Goal: Register for event/course: Register for event/course

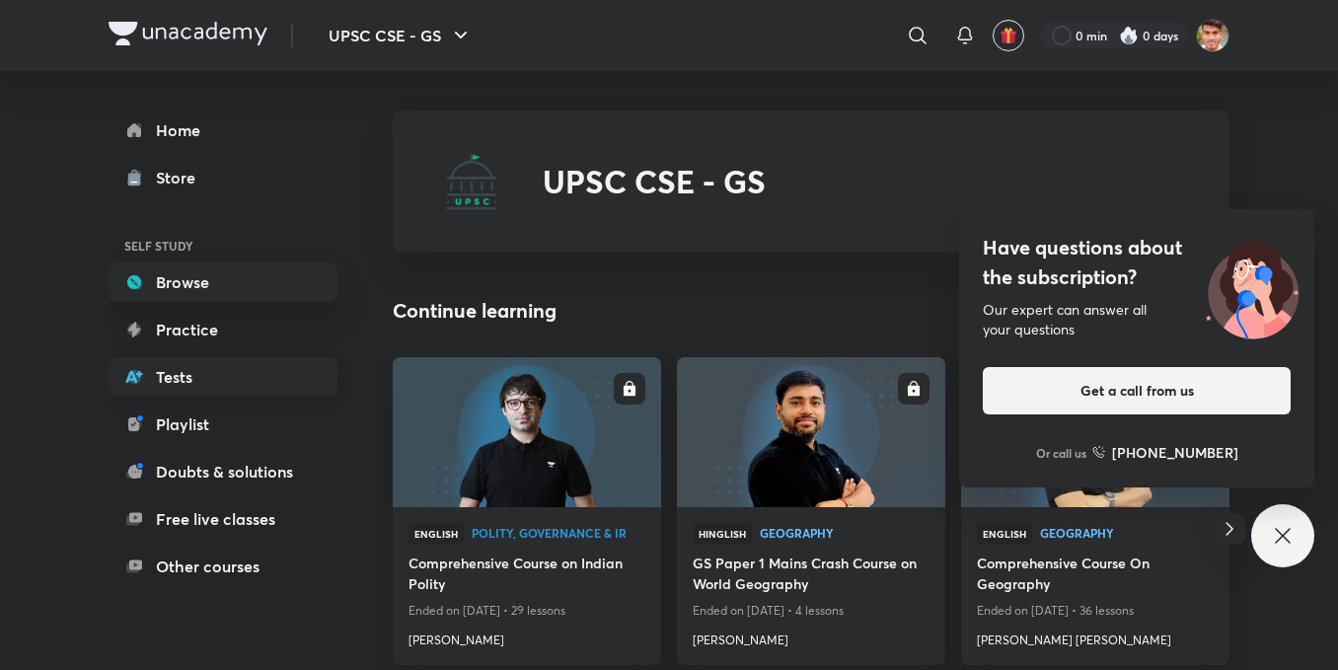
click at [208, 366] on link "Tests" at bounding box center [223, 376] width 229 height 39
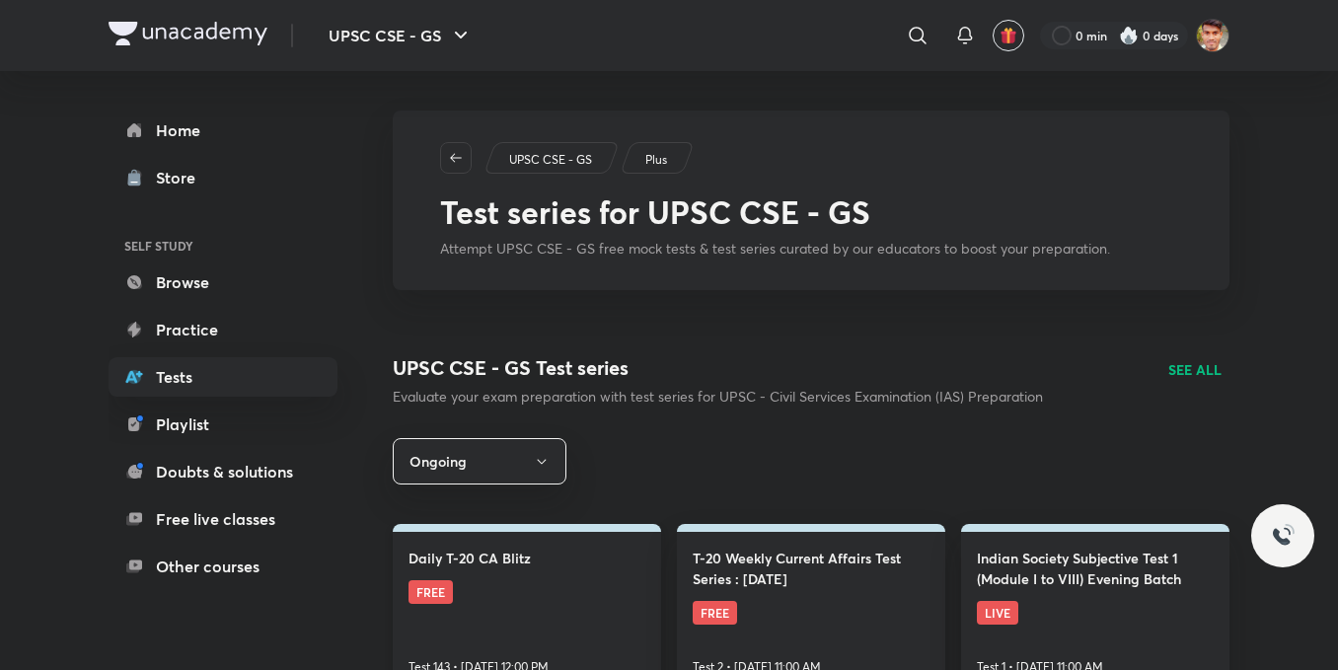
click at [515, 611] on link "Daily T-20 CA Blitz FREE Test 143 • [DATE] 12:00 PM" at bounding box center [527, 608] width 268 height 168
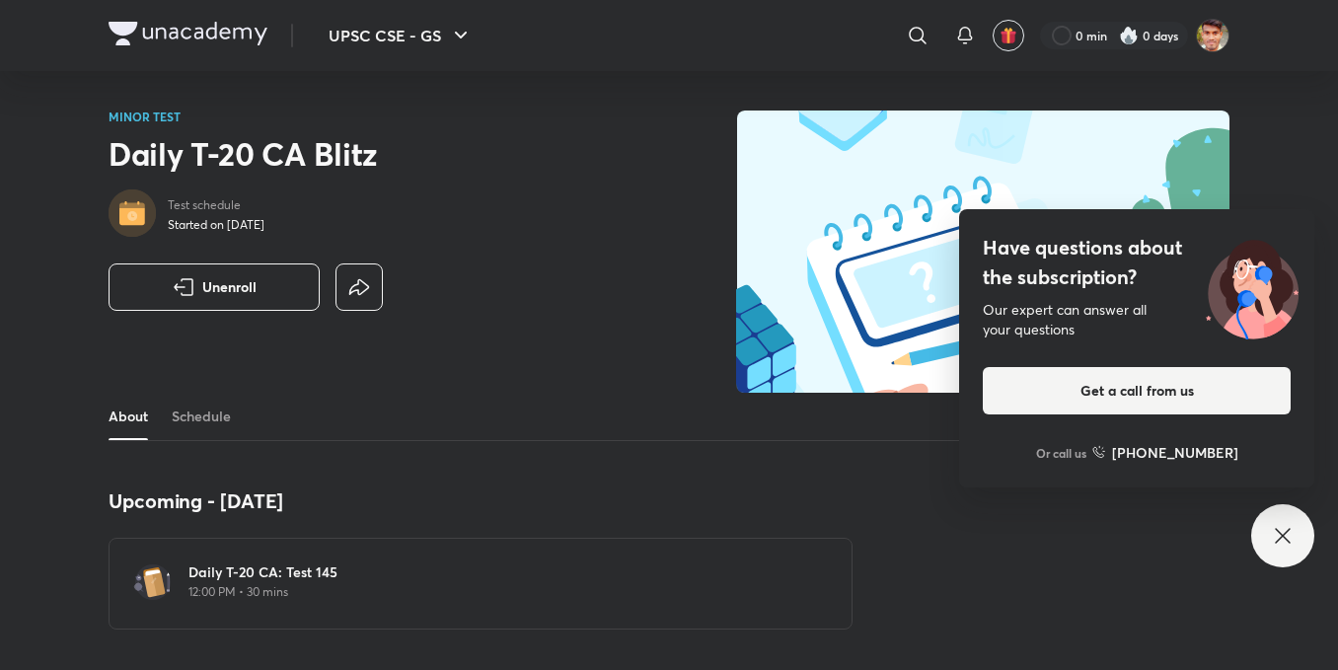
click at [149, 583] on img at bounding box center [152, 582] width 39 height 39
click at [1273, 544] on icon at bounding box center [1283, 536] width 24 height 24
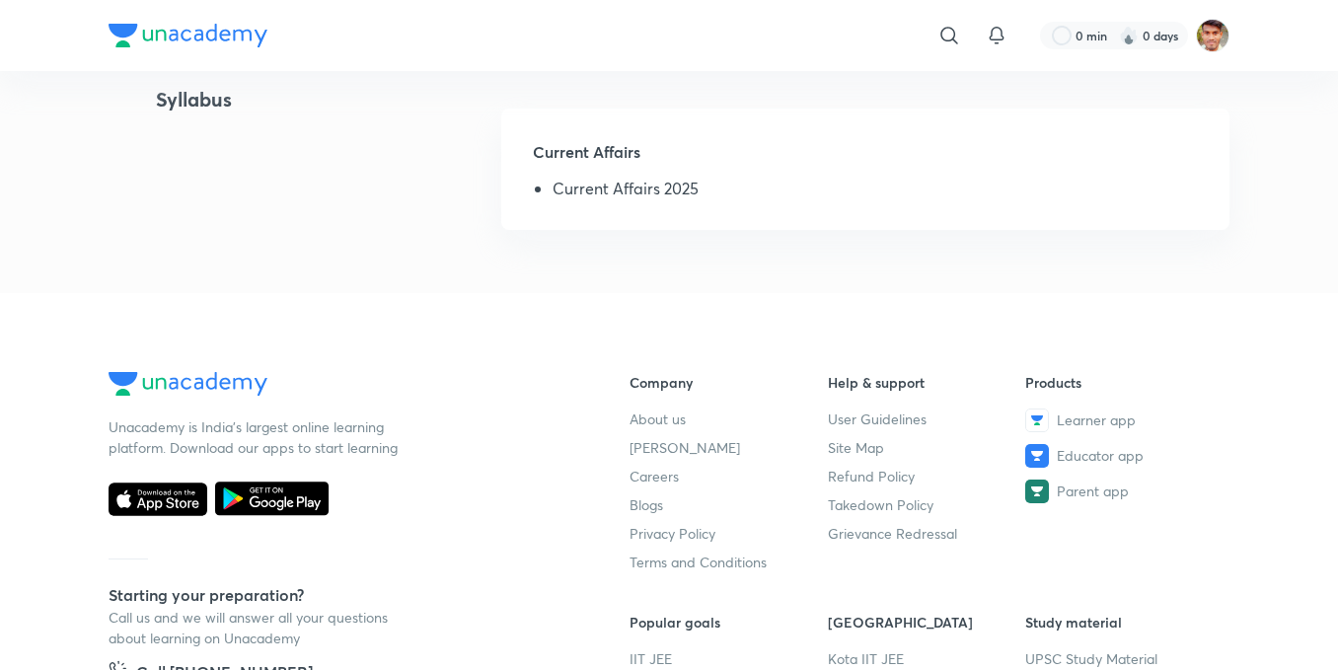
scroll to position [131, 0]
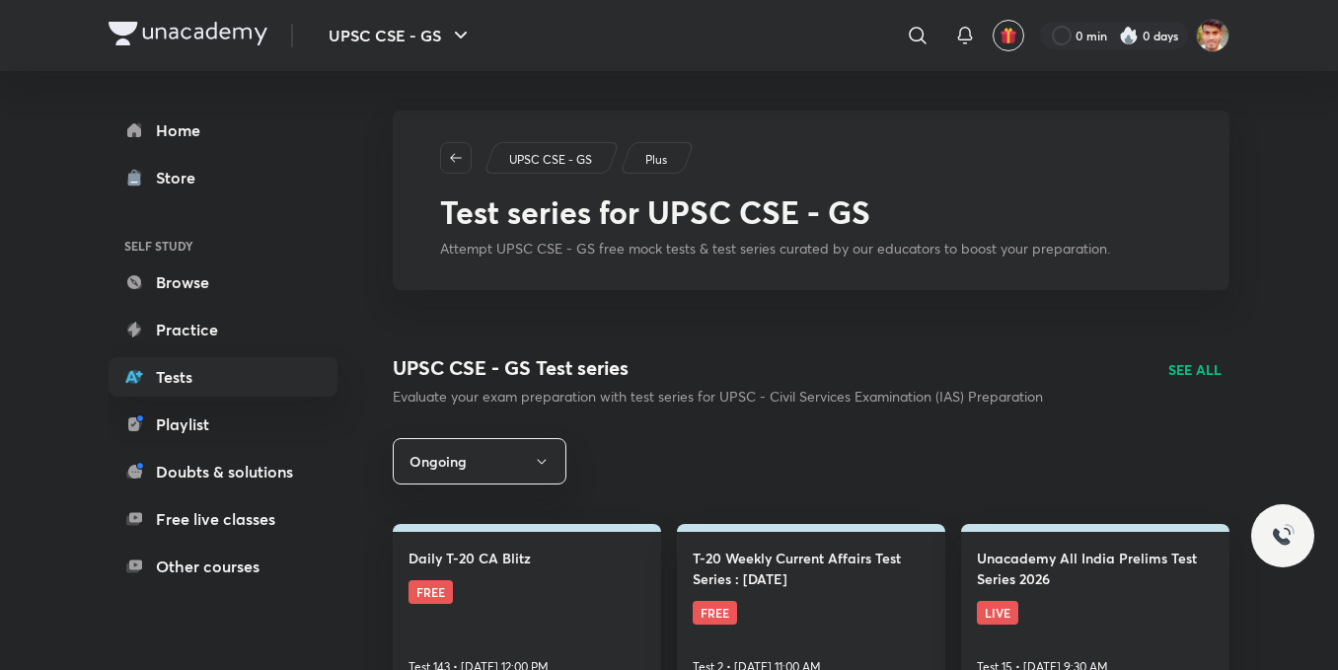
scroll to position [132, 0]
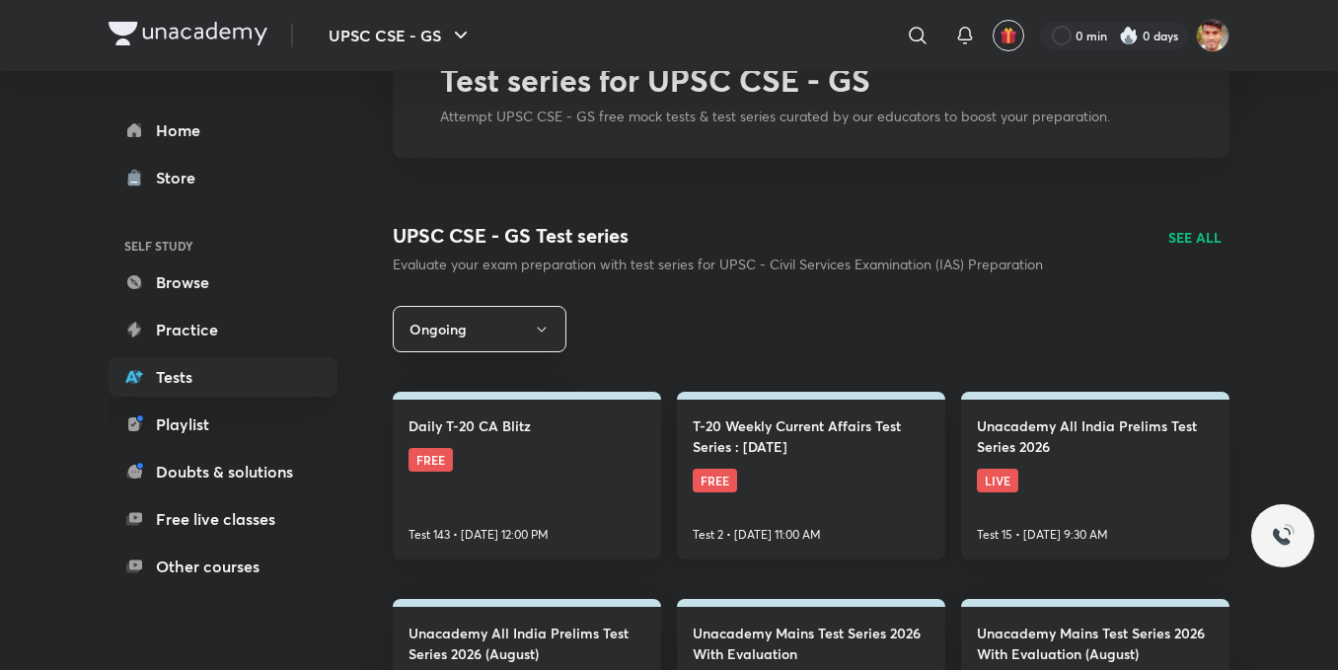
click at [836, 451] on h4 "T-20 Weekly Current Affairs Test Series : [DATE]" at bounding box center [811, 435] width 237 height 41
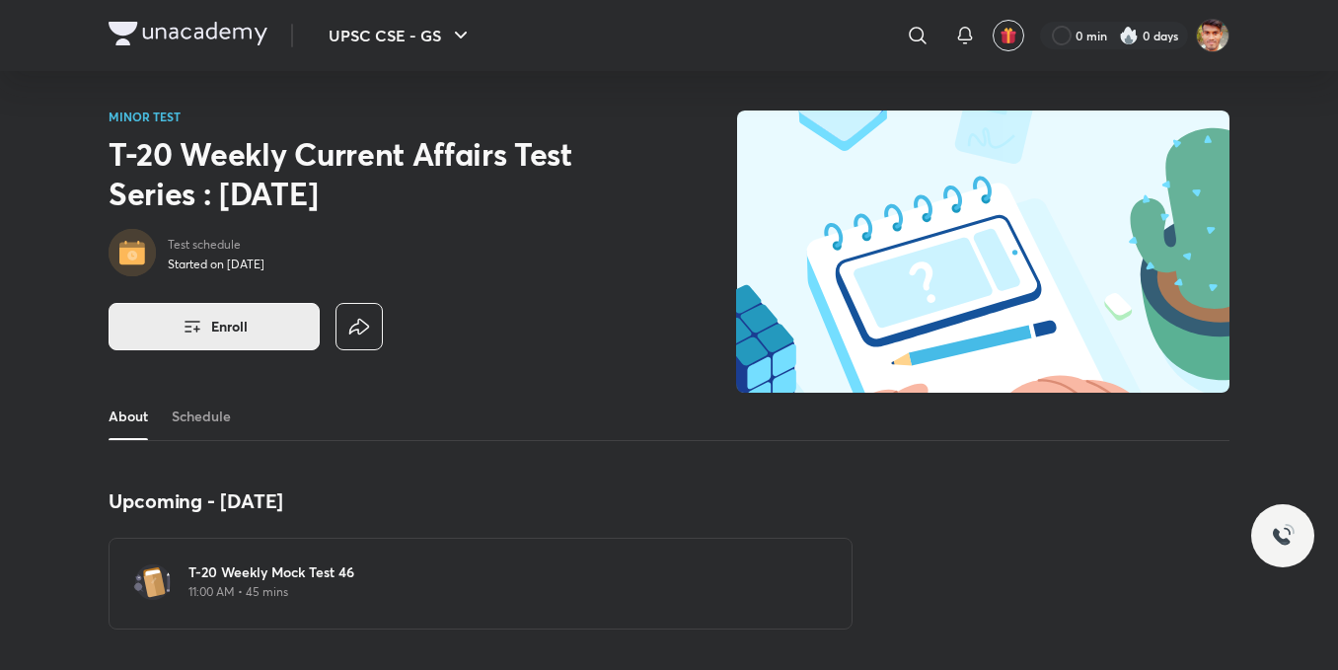
click at [176, 321] on button "Enroll" at bounding box center [214, 326] width 211 height 47
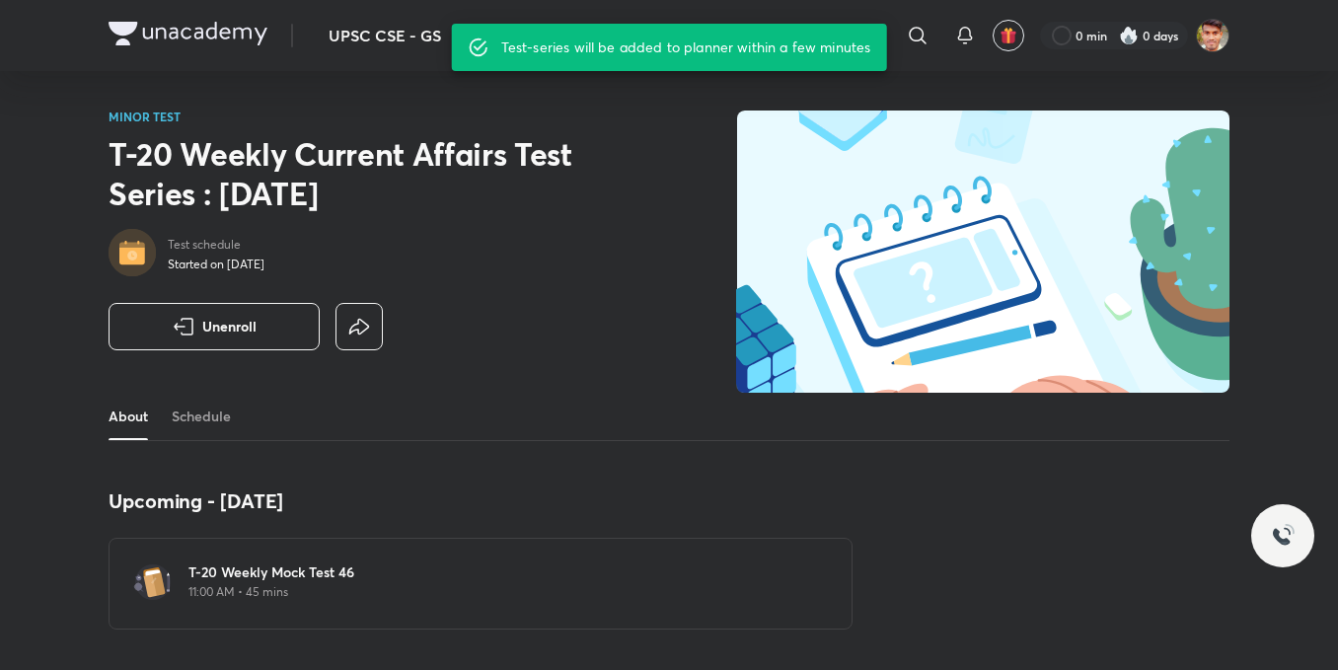
click at [153, 583] on img at bounding box center [152, 582] width 39 height 39
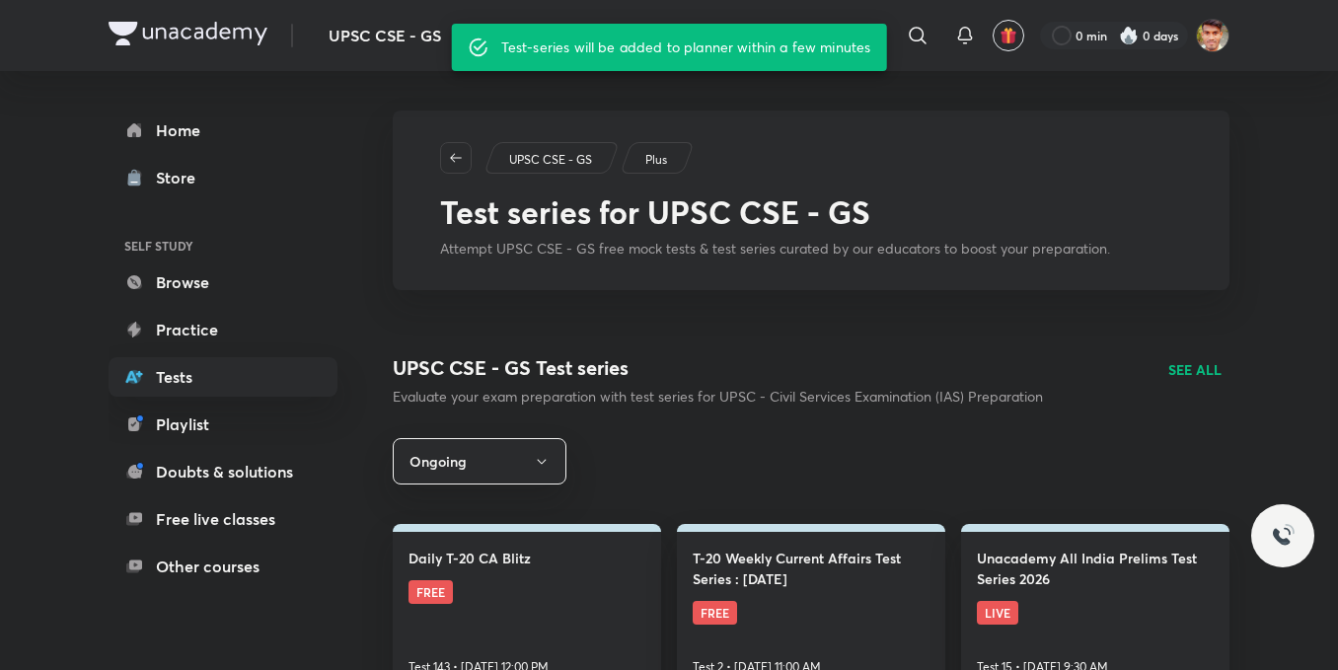
scroll to position [264, 0]
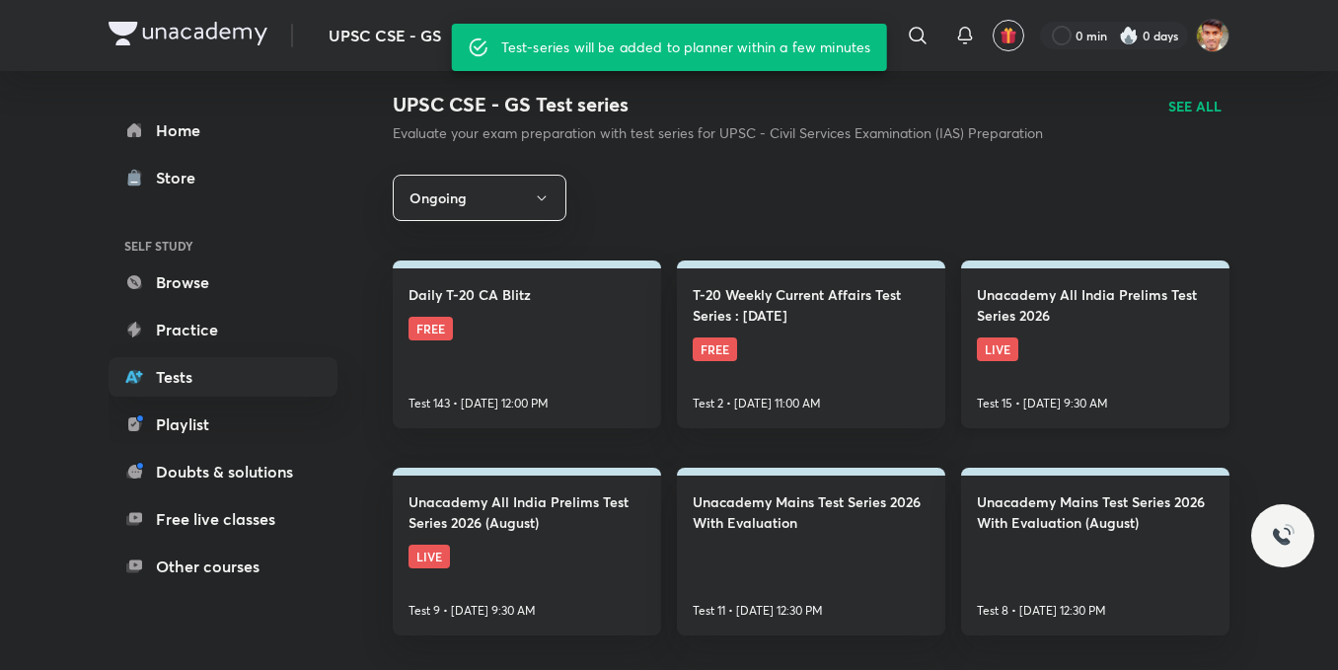
click at [1092, 344] on link "Unacademy All India Prelims Test Series 2026 LIVE Test 15 • [DATE] 9:30 AM" at bounding box center [1095, 345] width 268 height 168
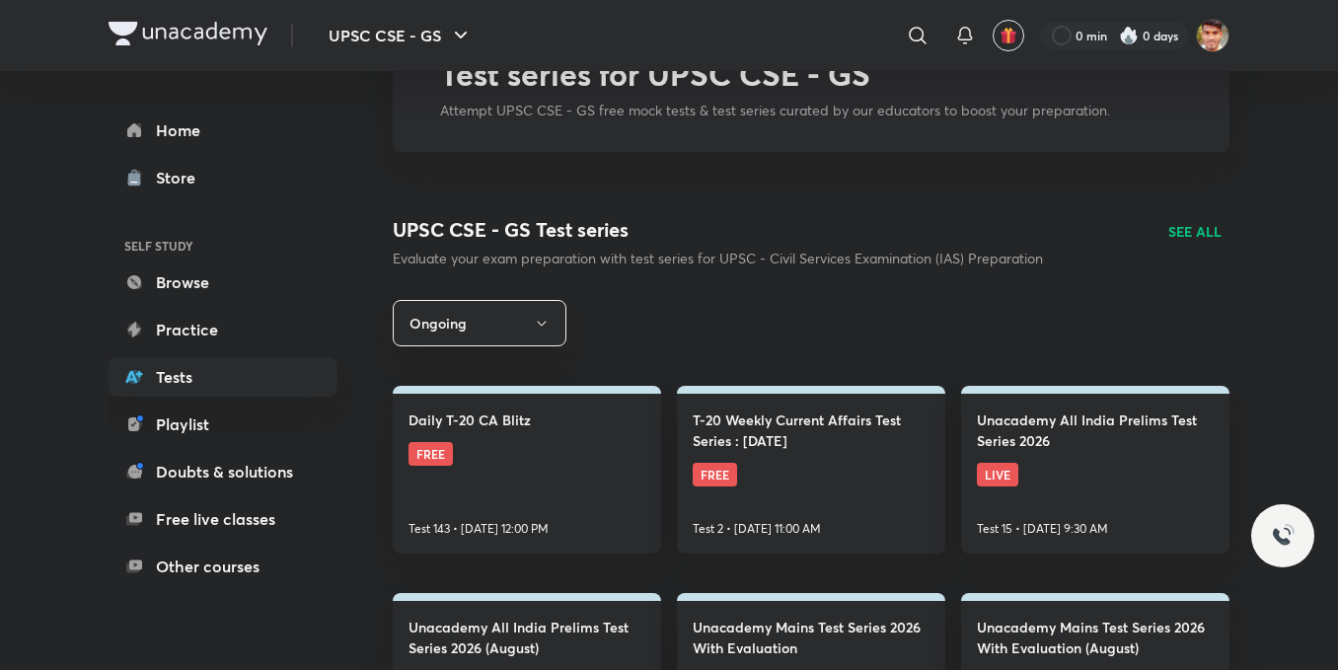
scroll to position [264, 0]
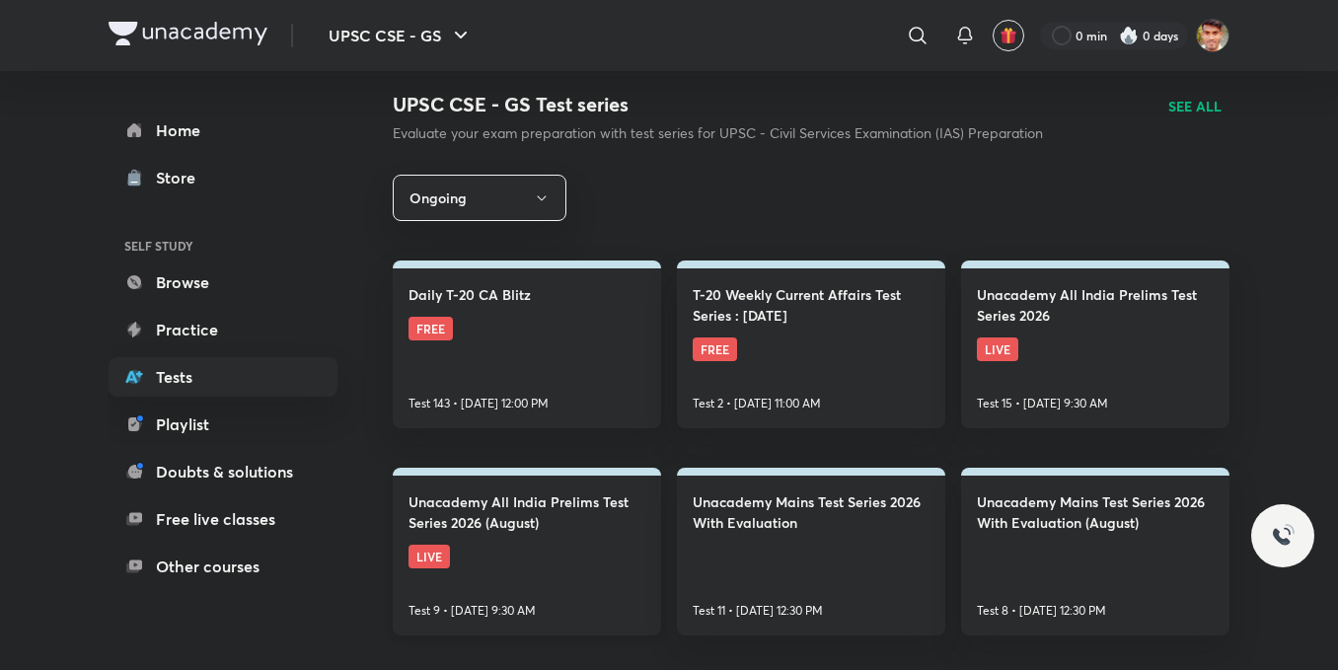
click at [552, 554] on link "Unacademy All India Prelims Test Series 2026 (August) LIVE Test 9 • [DATE] 9:30…" at bounding box center [527, 552] width 268 height 168
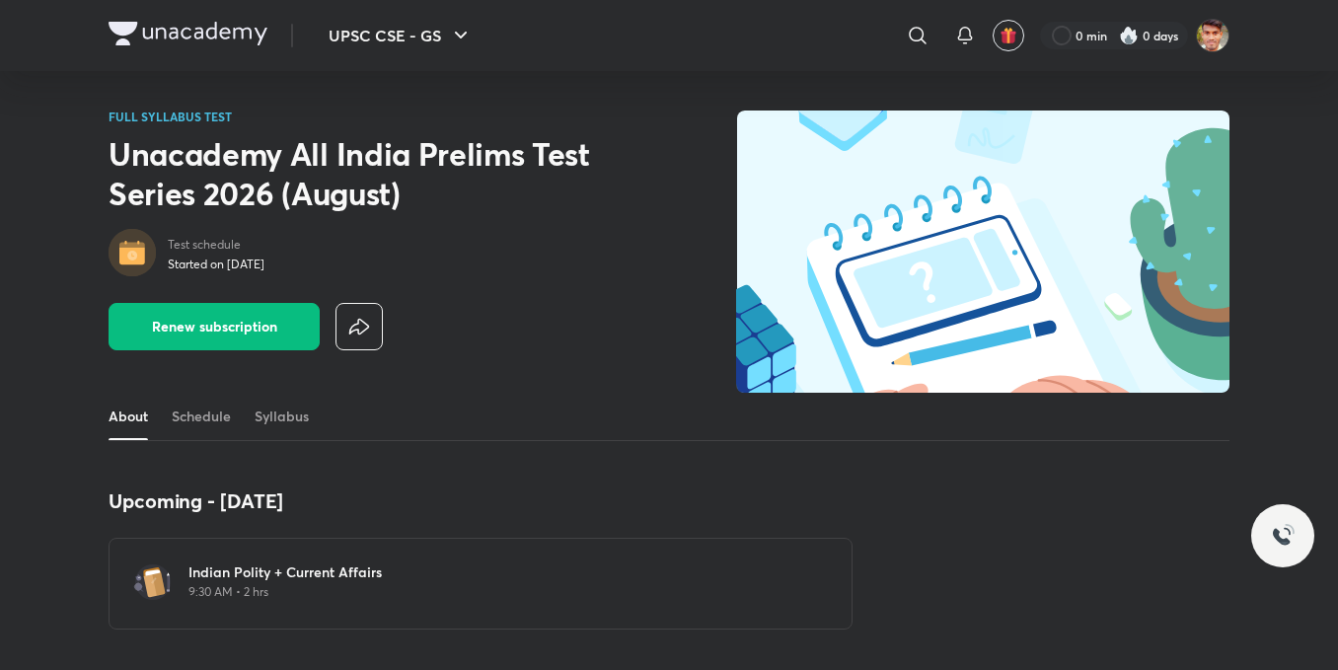
click at [168, 569] on img at bounding box center [152, 582] width 39 height 39
